Goal: Navigation & Orientation: Find specific page/section

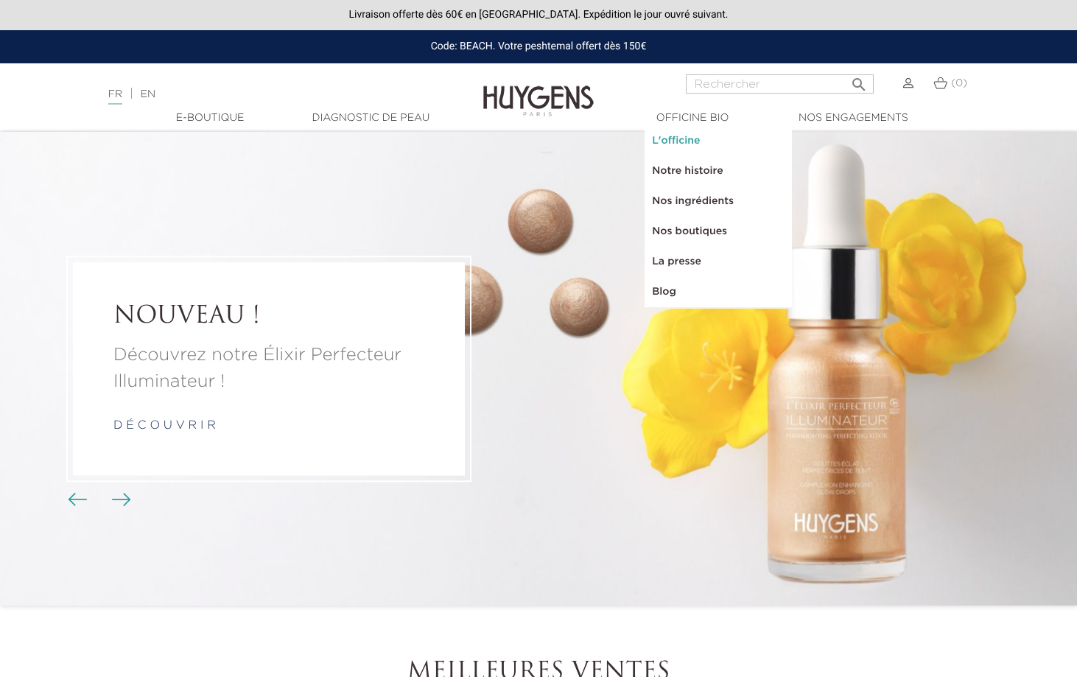
click at [695, 139] on link "L'officine" at bounding box center [718, 141] width 147 height 30
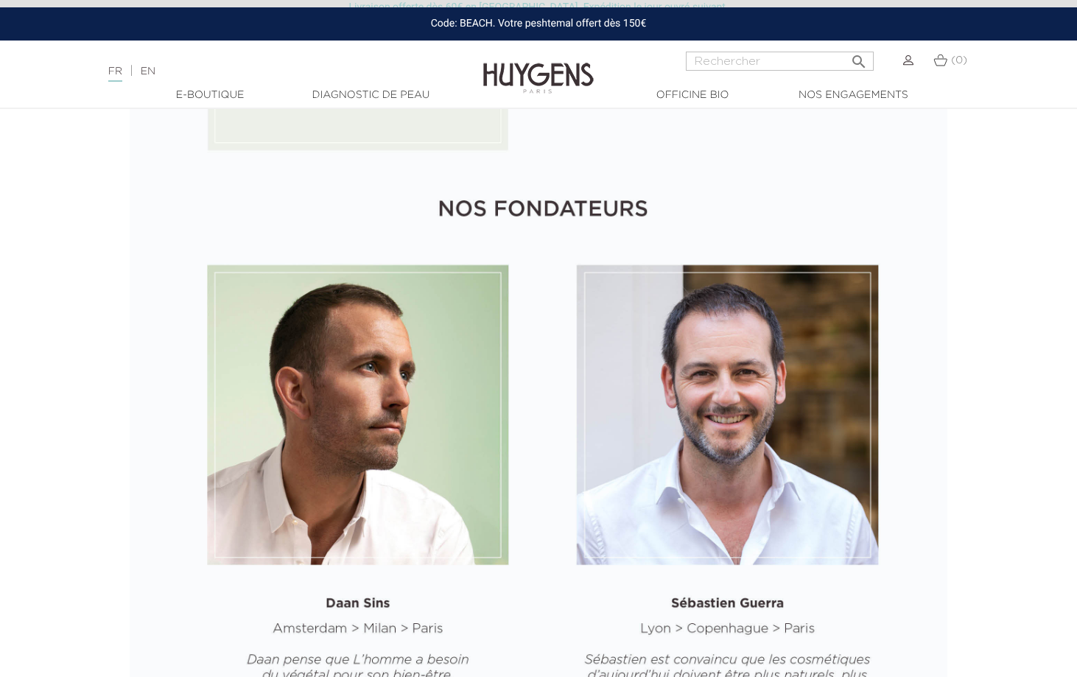
scroll to position [1842, 0]
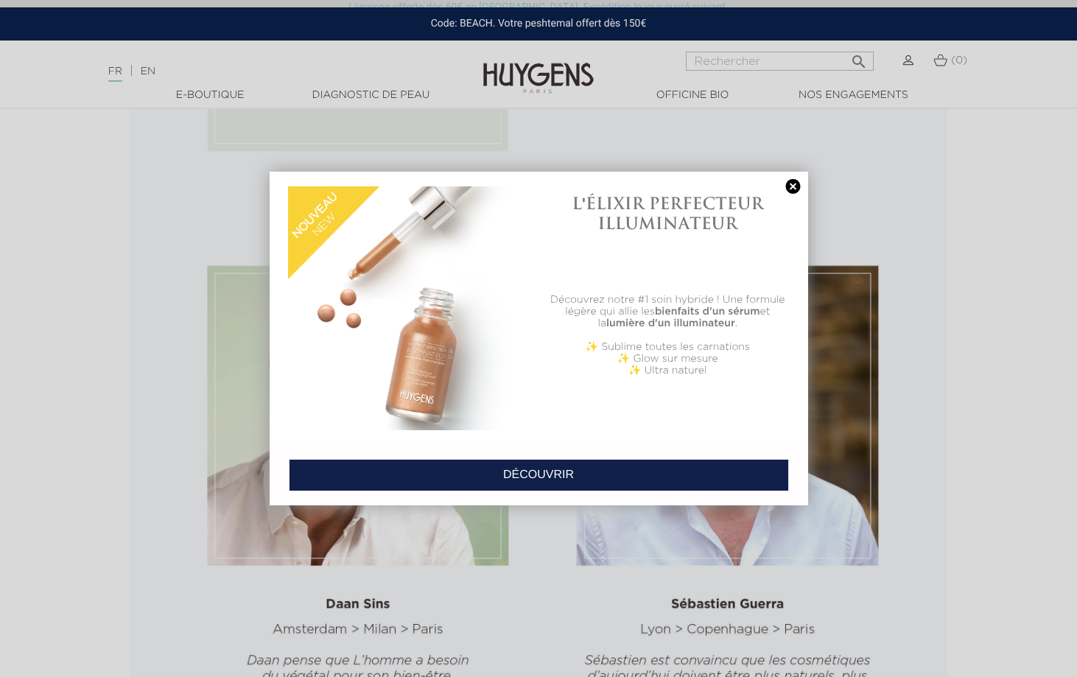
click at [793, 187] on link at bounding box center [793, 186] width 21 height 15
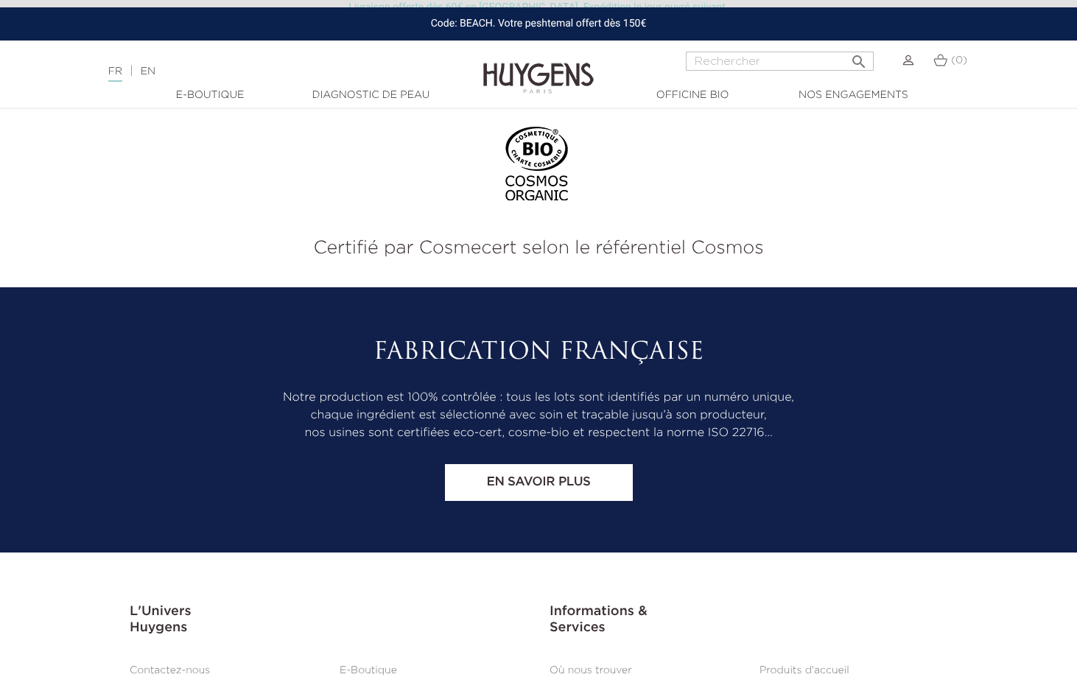
scroll to position [3311, 0]
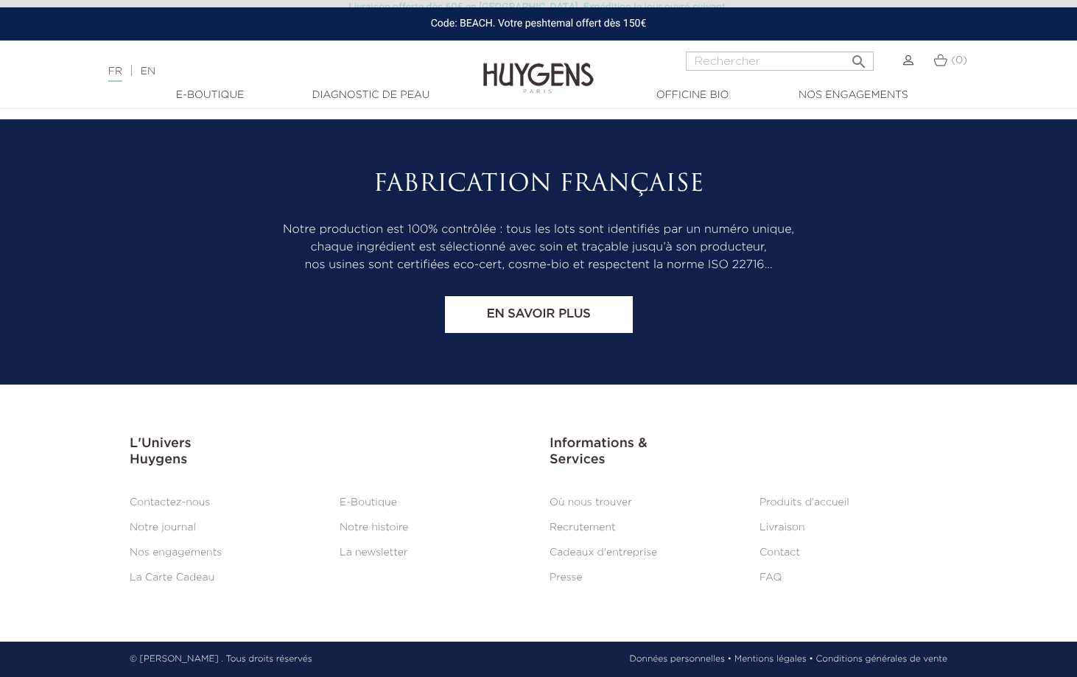
click at [795, 530] on link "Livraison" at bounding box center [783, 527] width 46 height 10
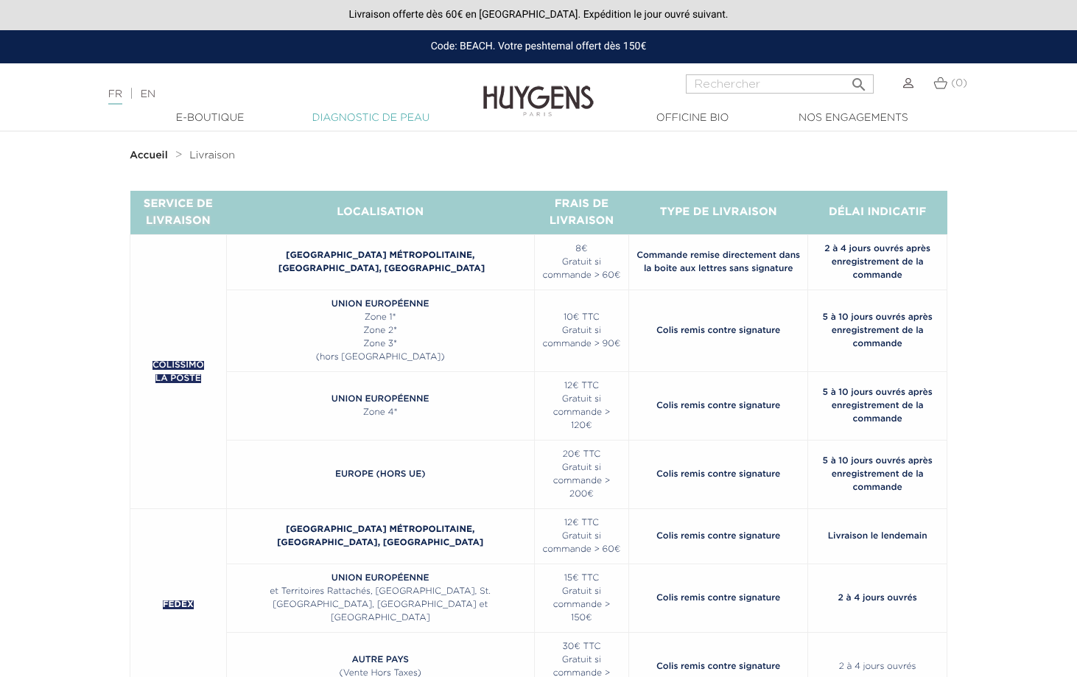
click at [385, 116] on link "Diagnostic de peau" at bounding box center [370, 118] width 147 height 15
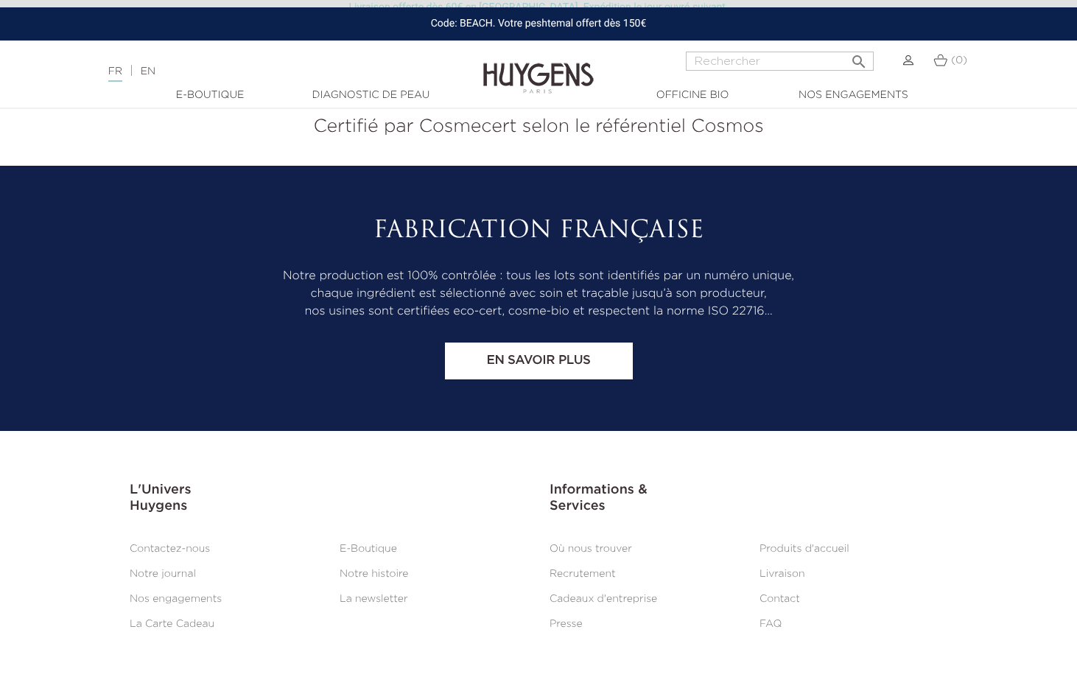
scroll to position [1225, 0]
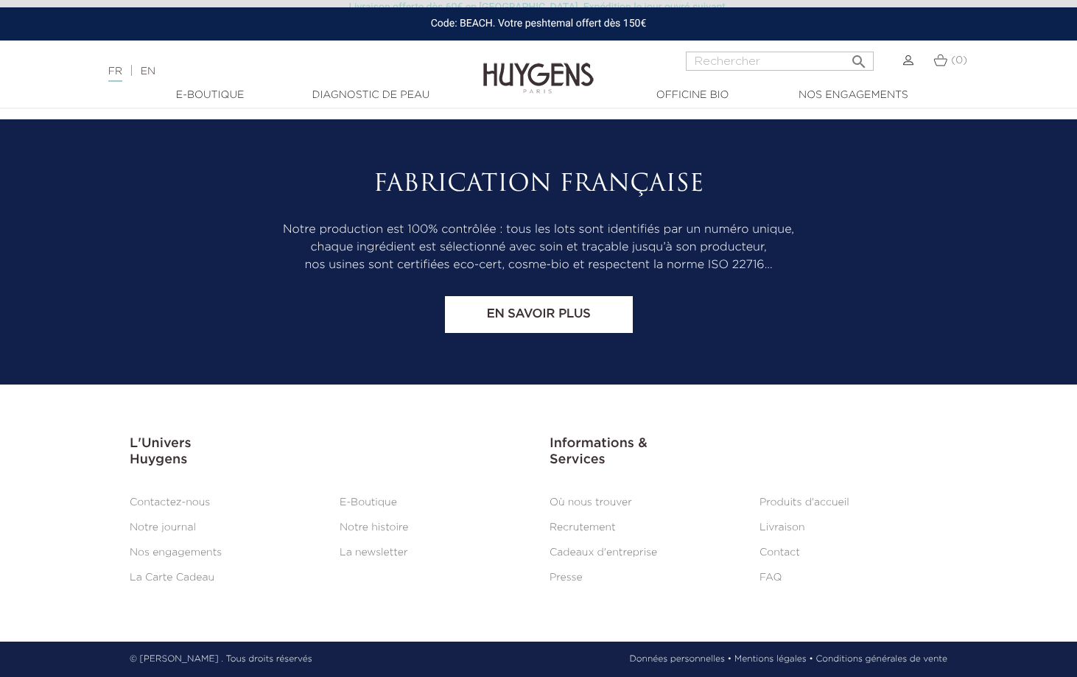
click at [608, 507] on link "Où nous trouver" at bounding box center [591, 502] width 83 height 10
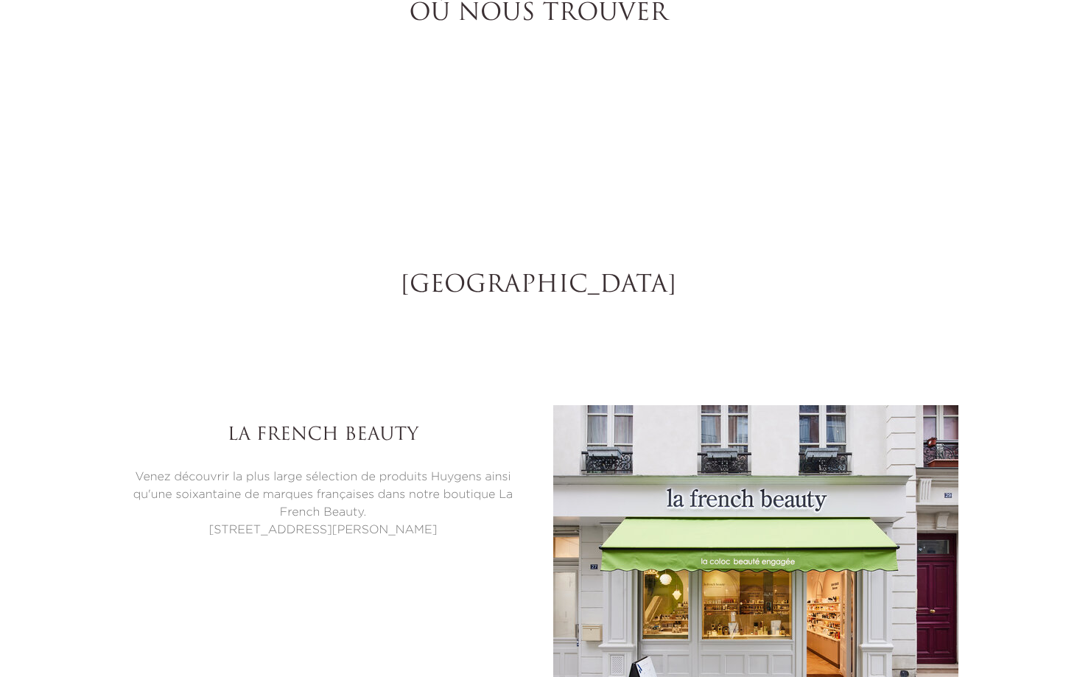
select select "FR"
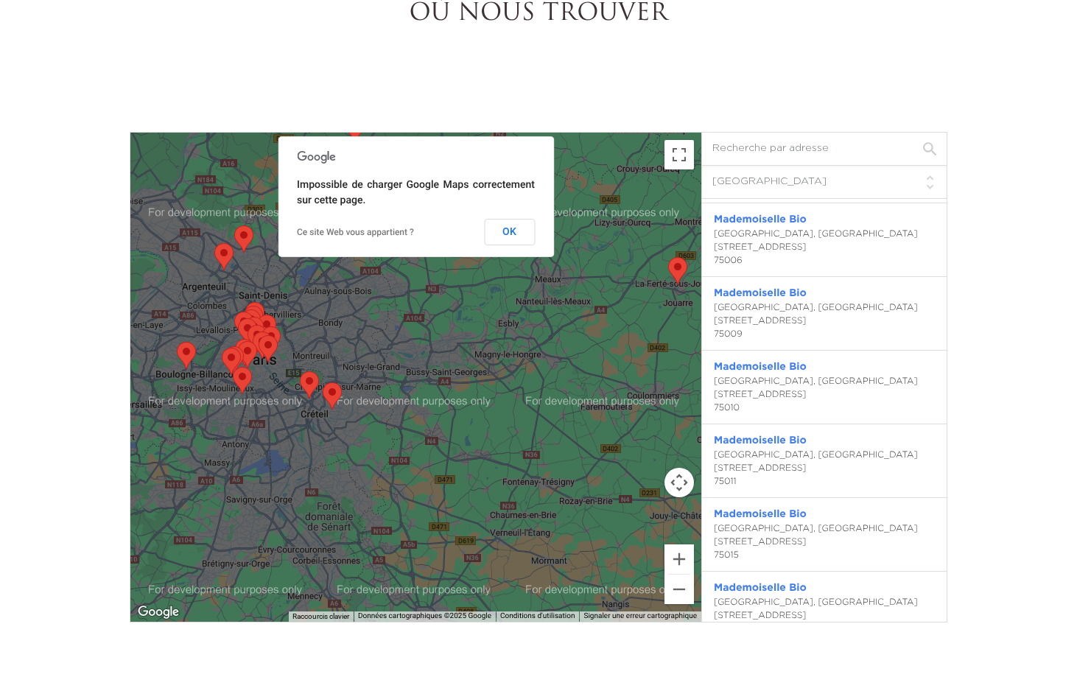
scroll to position [589, 0]
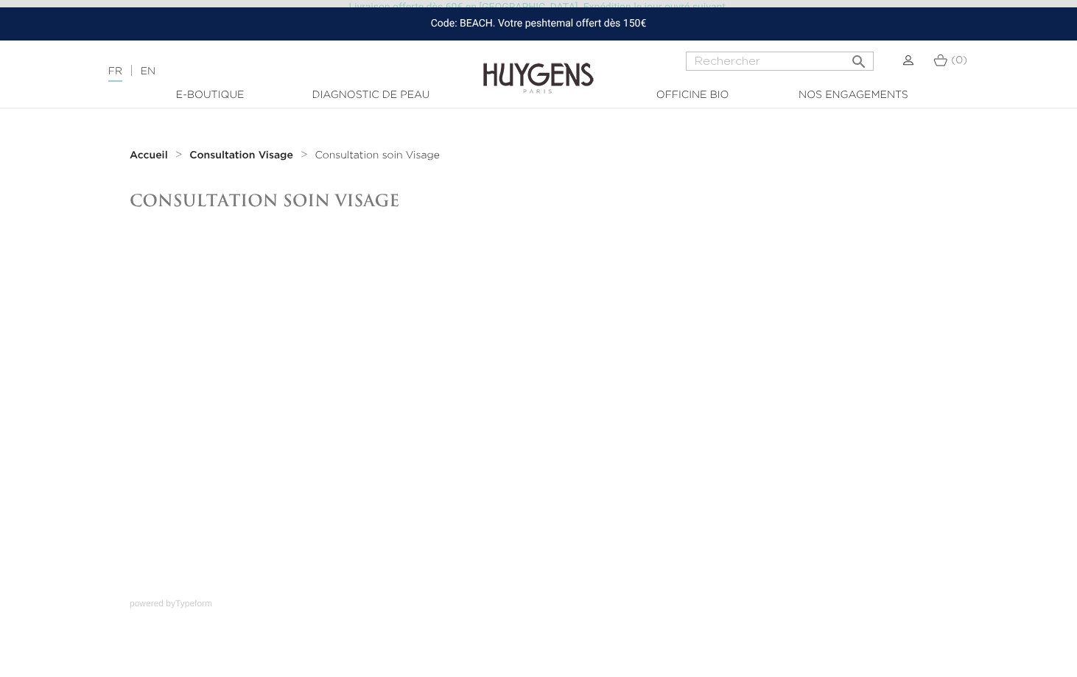
scroll to position [1225, 0]
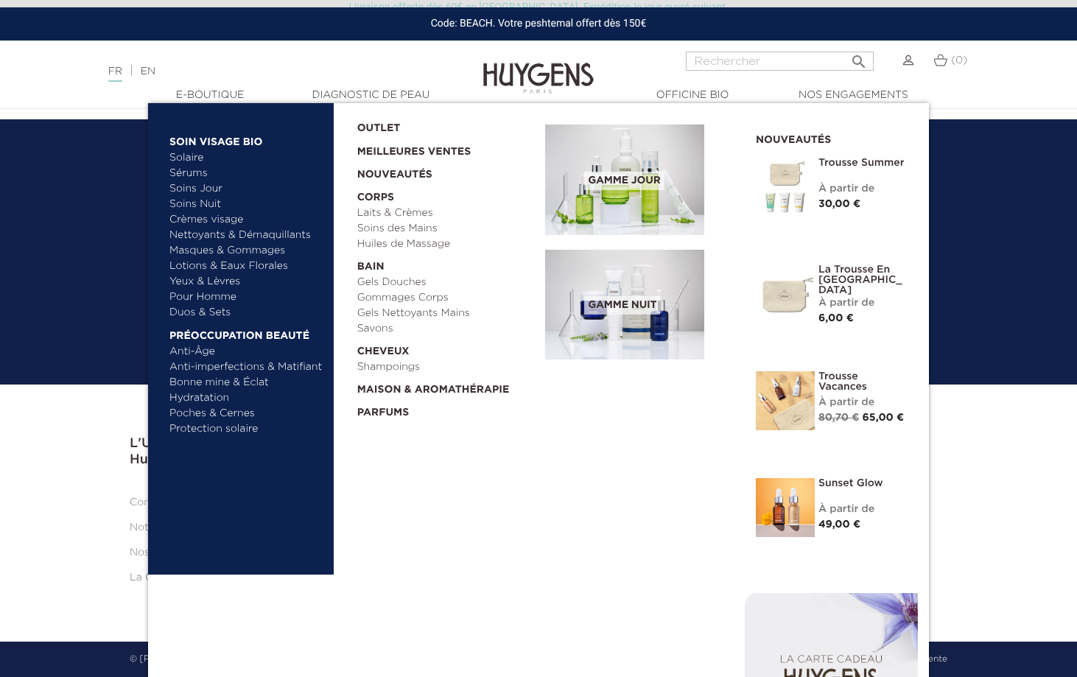
click at [198, 189] on link "Soins Jour" at bounding box center [246, 188] width 154 height 15
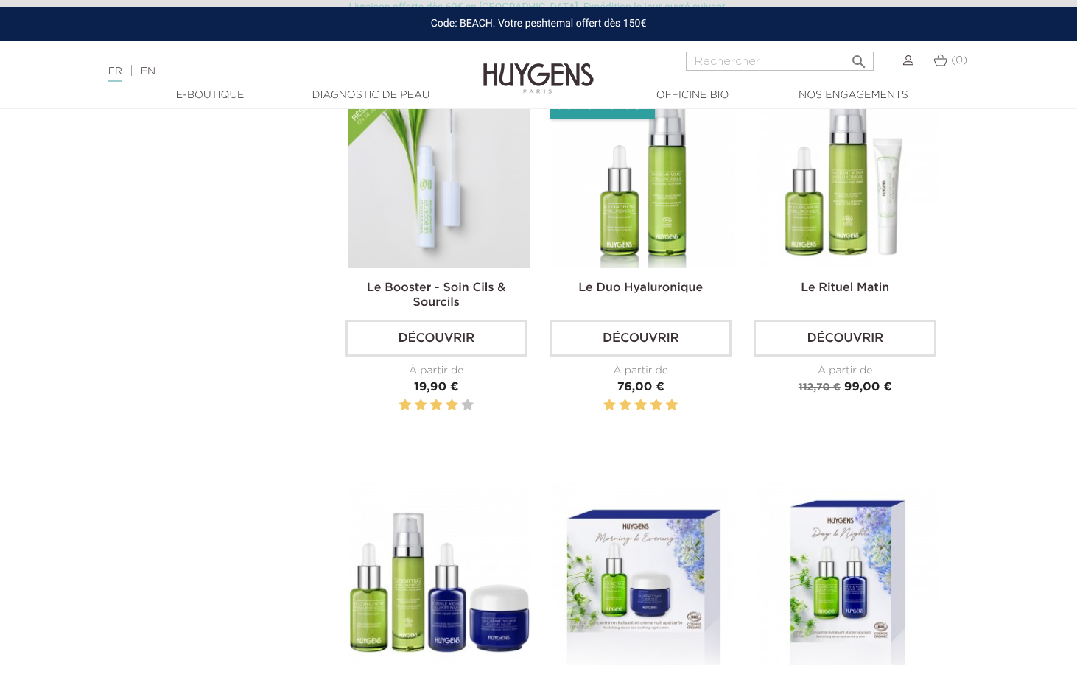
scroll to position [2947, 0]
